Goal: Task Accomplishment & Management: Manage account settings

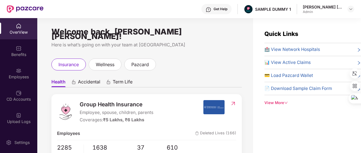
click at [278, 100] on div "View More" at bounding box center [313, 103] width 97 height 6
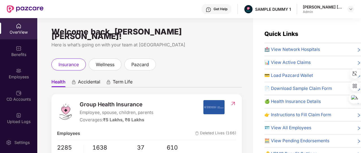
scroll to position [24, 0]
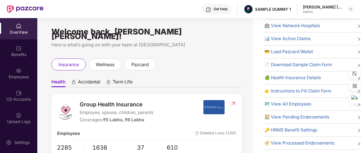
click at [290, 129] on span "🔑 HRMS Benefit Settings" at bounding box center [291, 130] width 53 height 7
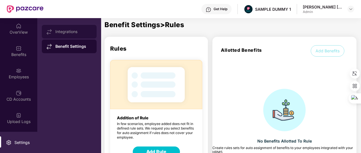
click at [79, 37] on div "Integrations" at bounding box center [69, 32] width 55 height 14
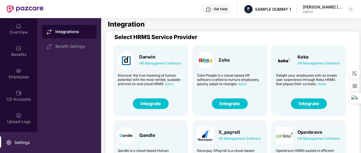
scroll to position [0, 0]
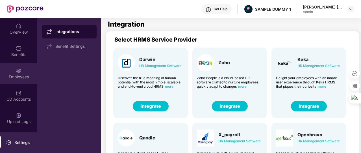
click at [23, 76] on div "Employees" at bounding box center [18, 77] width 37 height 6
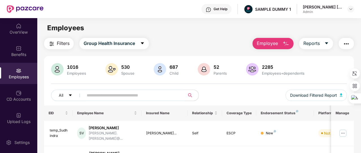
click at [275, 46] on span "Employee" at bounding box center [267, 43] width 21 height 7
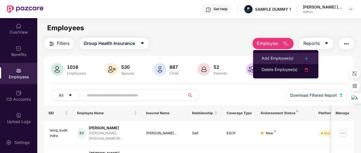
click at [279, 60] on div "Add Employee(s)" at bounding box center [278, 58] width 32 height 7
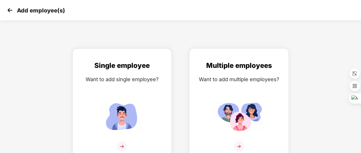
click at [251, 87] on div "Multiple employees Want to add multiple employees?" at bounding box center [239, 109] width 87 height 98
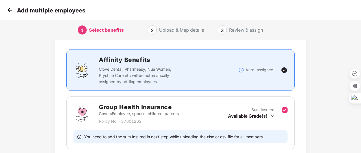
scroll to position [47, 0]
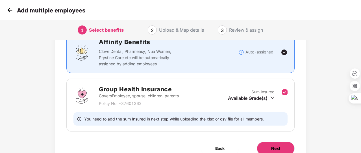
click at [275, 147] on span "Next" at bounding box center [276, 148] width 9 height 6
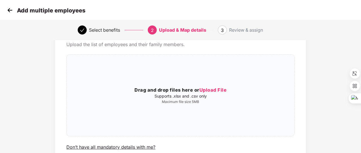
scroll to position [28, 0]
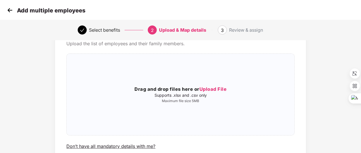
click at [10, 13] on img at bounding box center [10, 10] width 8 height 8
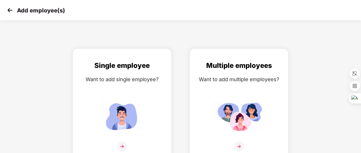
click at [10, 13] on img at bounding box center [10, 10] width 8 height 8
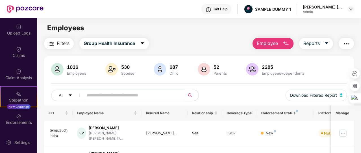
scroll to position [132, 0]
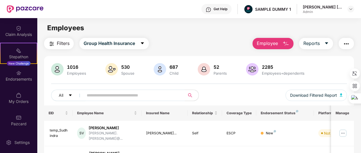
click at [18, 84] on div "Endorsements" at bounding box center [18, 75] width 37 height 21
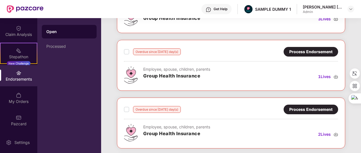
scroll to position [202, 0]
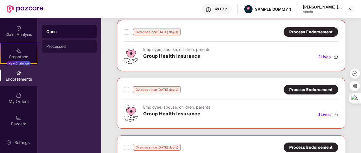
click at [79, 40] on div "Processed" at bounding box center [69, 47] width 55 height 14
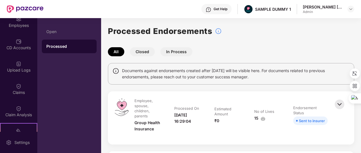
scroll to position [51, 0]
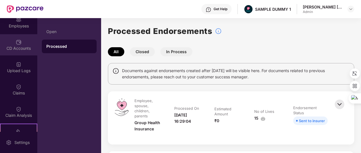
click at [15, 36] on div "CD Accounts" at bounding box center [18, 44] width 37 height 21
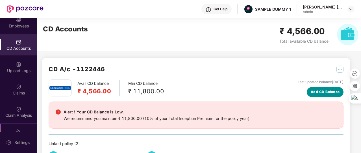
click at [324, 94] on span "Add CD Balance" at bounding box center [325, 91] width 29 height 5
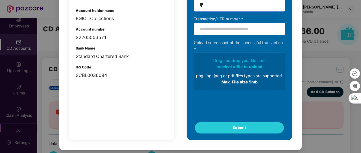
scroll to position [0, 0]
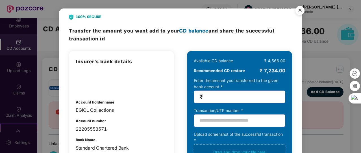
click at [306, 35] on div "100% SECURE Transfer the amount you want add to your CD balance and share the s…" at bounding box center [180, 76] width 361 height 153
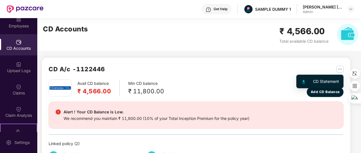
click at [342, 70] on img "button" at bounding box center [340, 69] width 7 height 7
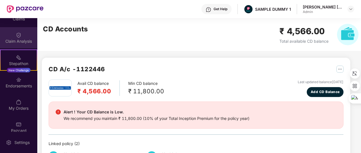
scroll to position [126, 0]
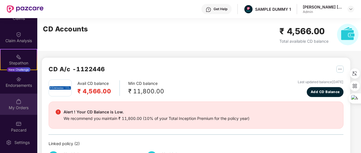
click at [18, 106] on div "My Orders" at bounding box center [18, 108] width 37 height 6
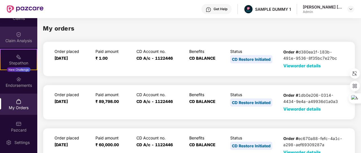
scroll to position [98, 0]
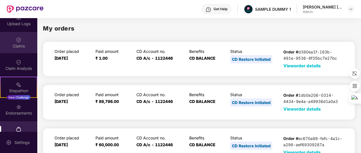
click at [14, 43] on div "Claims" at bounding box center [18, 46] width 37 height 6
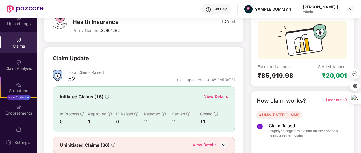
click at [216, 96] on div "View Details" at bounding box center [216, 96] width 24 height 6
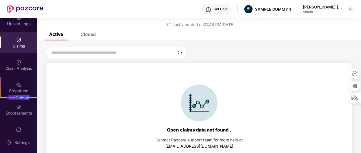
scroll to position [6, 0]
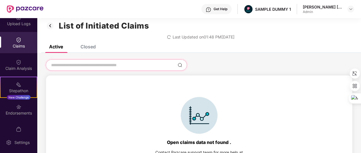
click at [109, 66] on input at bounding box center [113, 65] width 125 height 6
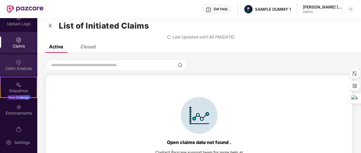
click at [22, 64] on div "Claim Analysis" at bounding box center [18, 64] width 37 height 21
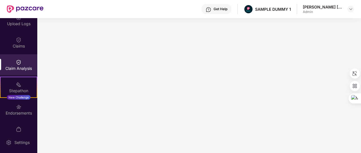
scroll to position [0, 0]
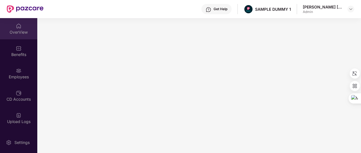
click at [26, 20] on div "OverView" at bounding box center [18, 28] width 37 height 21
